Goal: Task Accomplishment & Management: Use online tool/utility

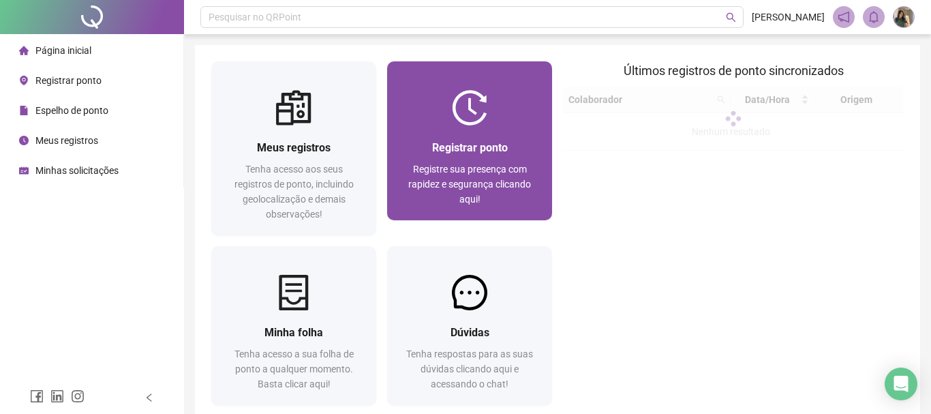
click at [438, 123] on div at bounding box center [469, 107] width 165 height 35
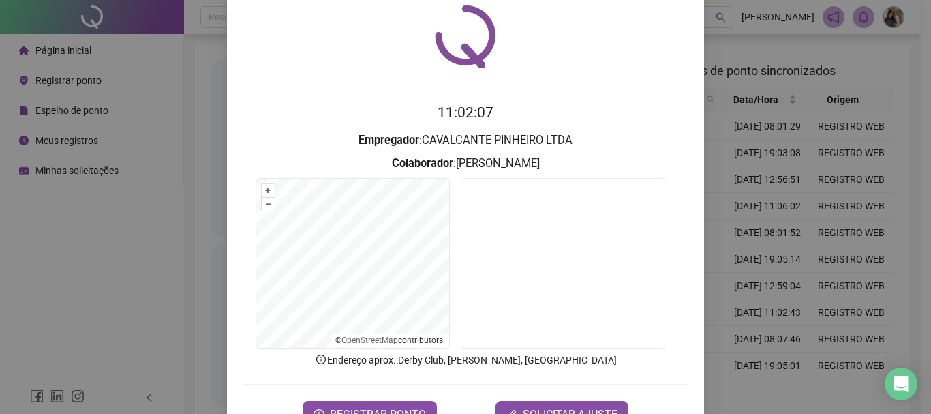
scroll to position [20, 0]
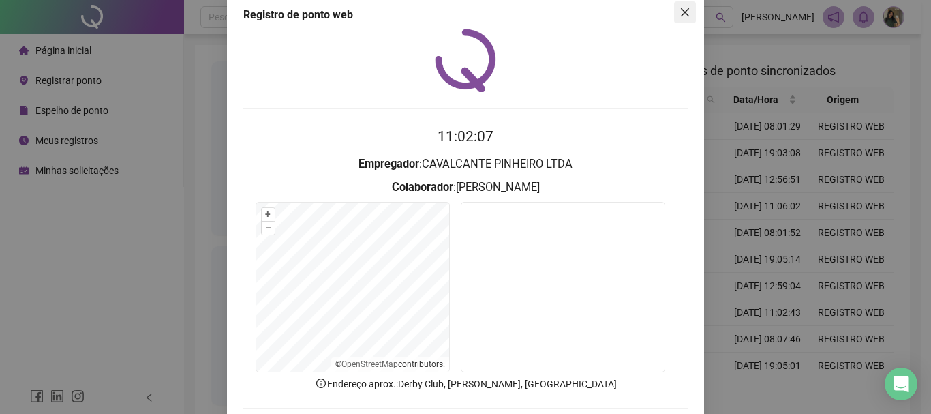
click at [680, 17] on icon "close" at bounding box center [685, 12] width 11 height 11
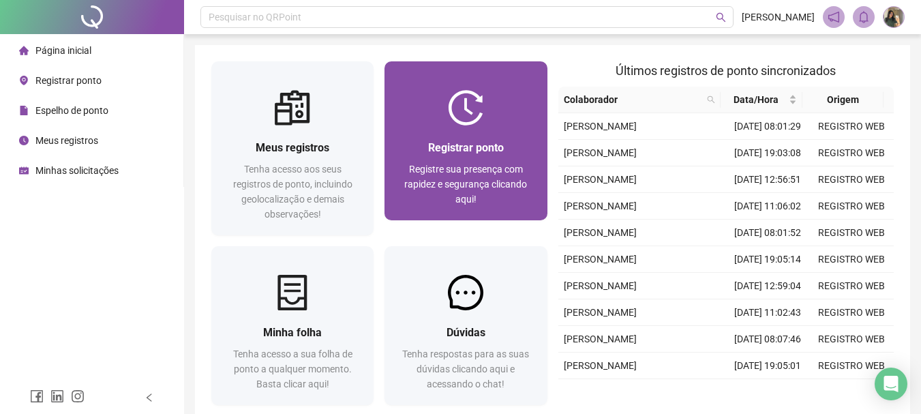
click at [458, 159] on div "Registrar ponto Registre sua presença com rapidez e segurança clicando aqui!" at bounding box center [466, 172] width 130 height 67
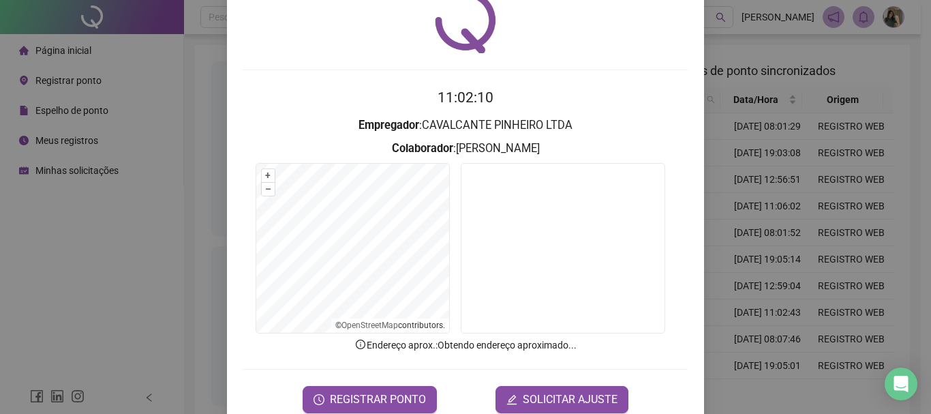
scroll to position [89, 0]
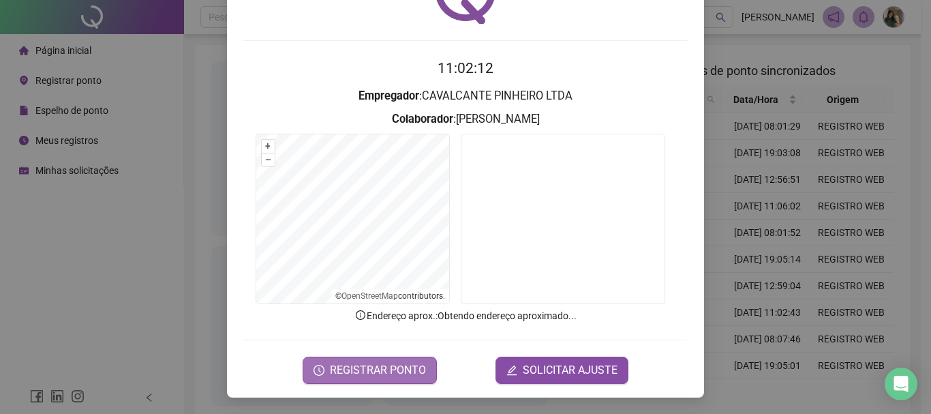
click at [406, 364] on span "REGISTRAR PONTO" at bounding box center [378, 370] width 96 height 16
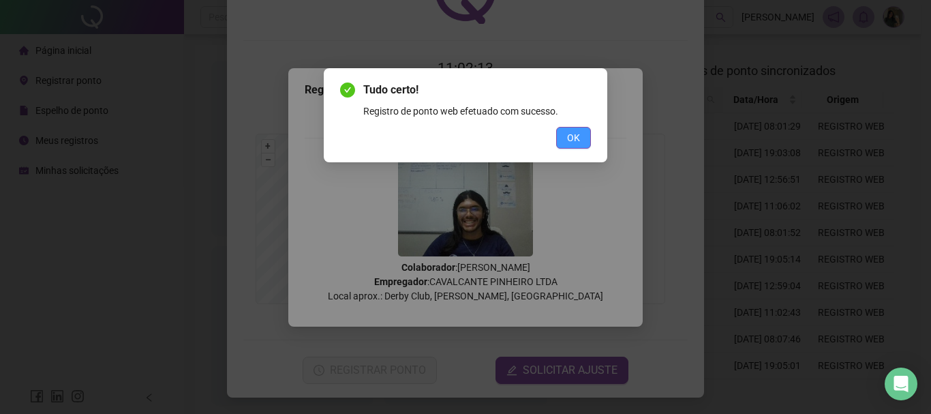
click at [585, 127] on button "OK" at bounding box center [573, 138] width 35 height 22
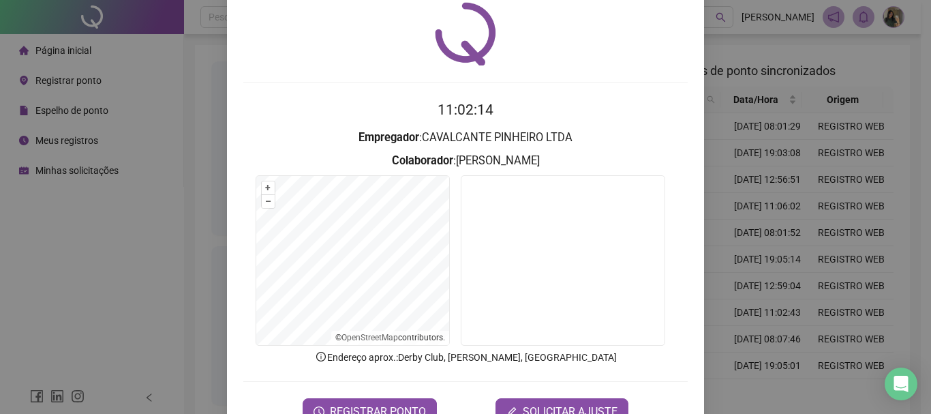
scroll to position [0, 0]
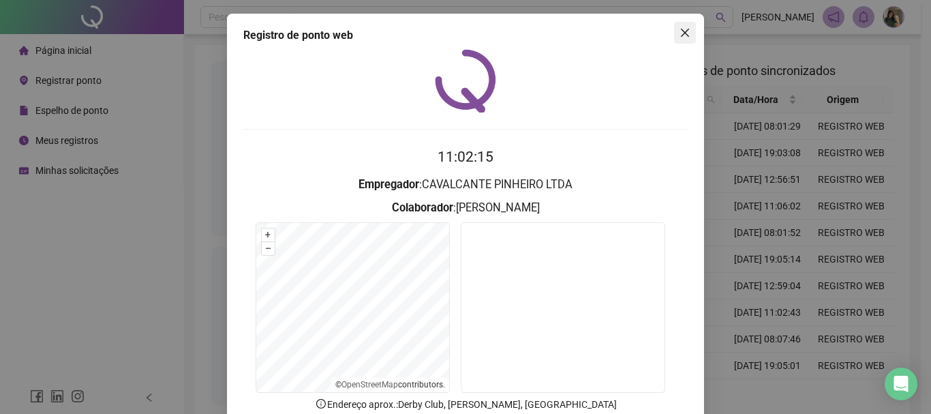
click at [686, 27] on button "Close" at bounding box center [685, 33] width 22 height 22
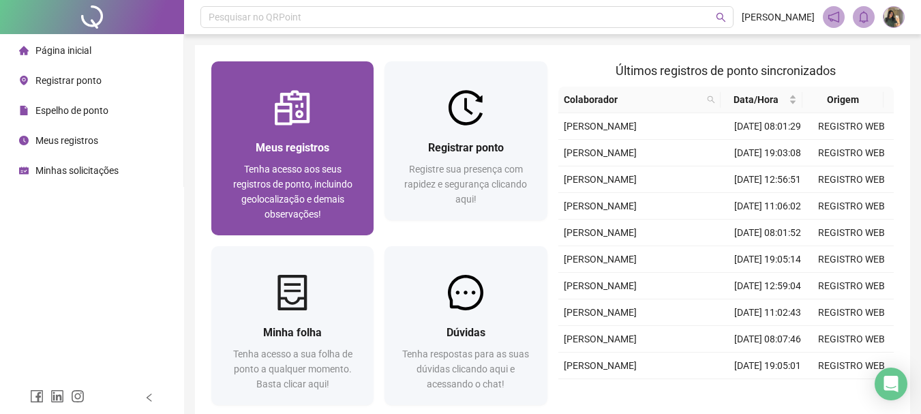
click at [301, 174] on span "Tenha acesso aos seus registros de ponto, incluindo geolocalização e demais obs…" at bounding box center [292, 192] width 119 height 56
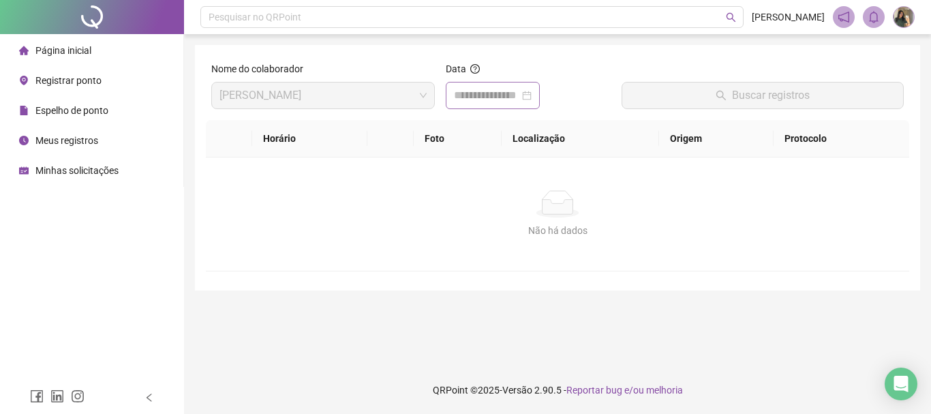
click at [532, 94] on div at bounding box center [493, 95] width 78 height 16
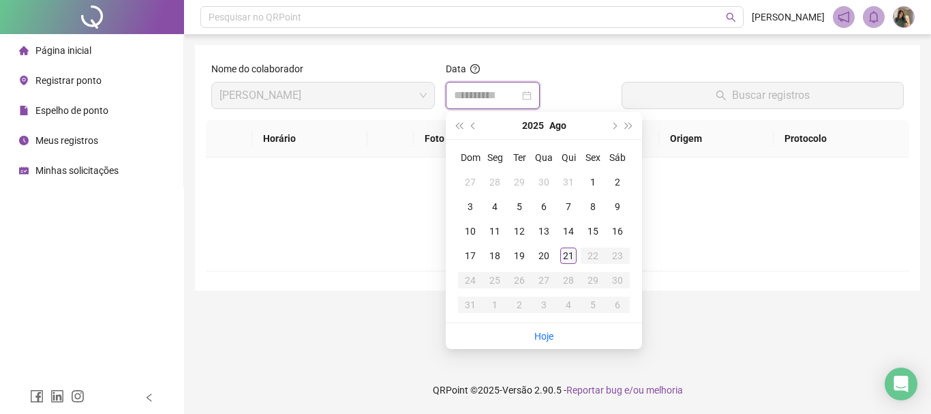
type input "**********"
click at [567, 247] on div "21" at bounding box center [568, 255] width 16 height 16
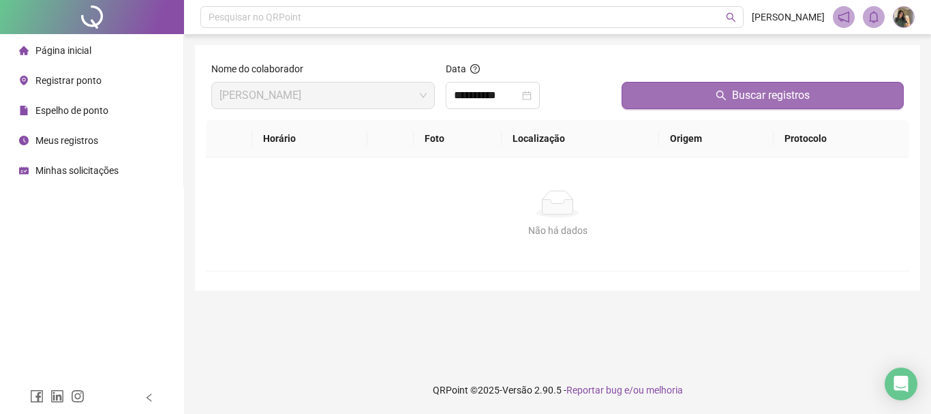
click at [701, 91] on button "Buscar registros" at bounding box center [763, 95] width 282 height 27
